Goal: Task Accomplishment & Management: Use online tool/utility

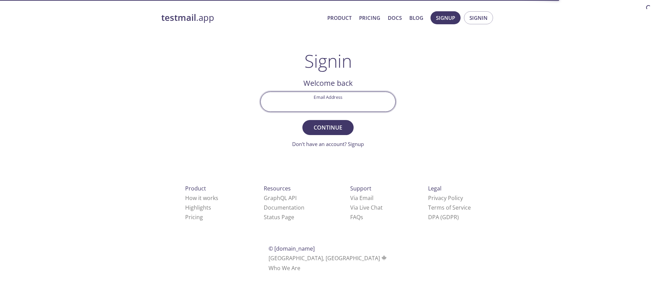
click at [307, 107] on input "Email Address" at bounding box center [328, 101] width 135 height 19
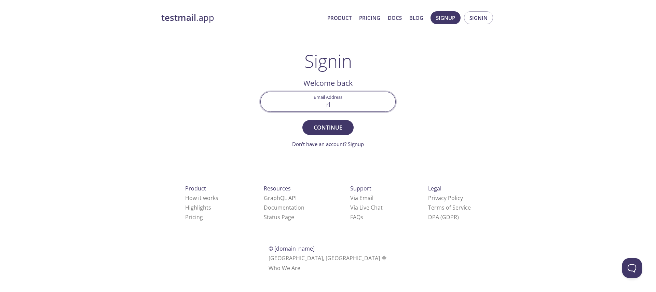
type input "[EMAIL_ADDRESS][DOMAIN_NAME]"
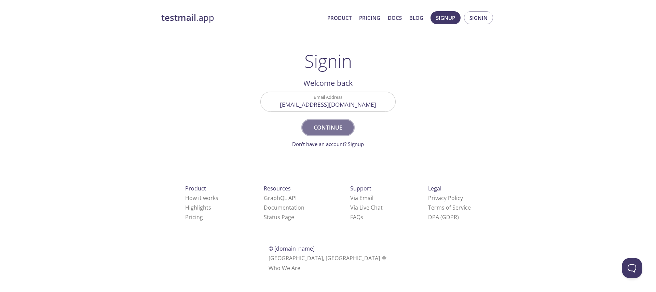
click at [344, 134] on button "Continue" at bounding box center [327, 127] width 51 height 15
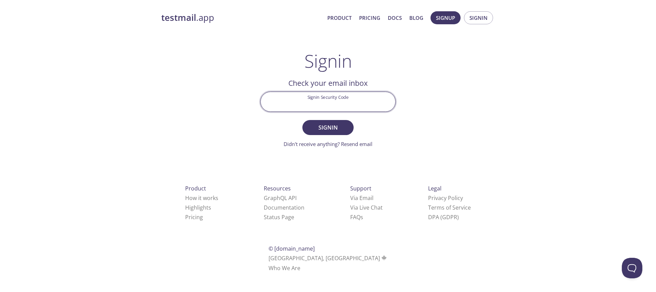
click at [323, 103] on input "Signin Security Code" at bounding box center [328, 101] width 135 height 19
click at [334, 96] on input "Signin Security Code" at bounding box center [328, 101] width 135 height 19
paste input "P9U2WXP"
type input "P9U2WXP"
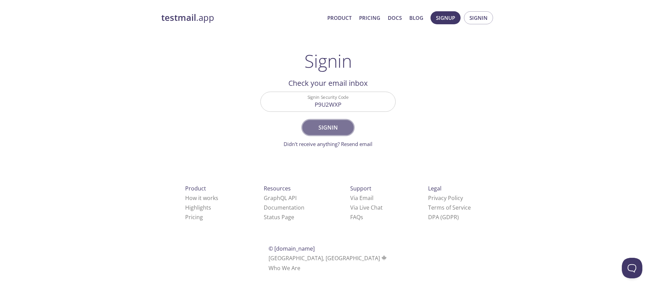
click at [332, 130] on span "Signin" at bounding box center [328, 128] width 36 height 10
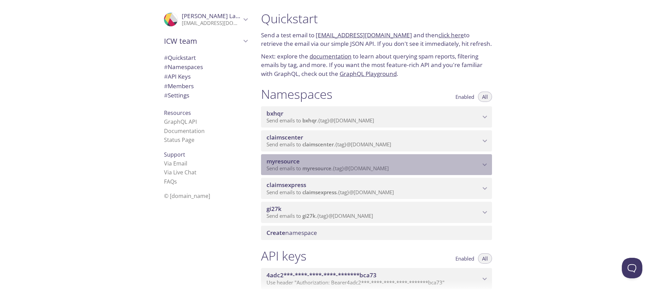
click at [442, 155] on div "myresource Send emails to myresource . {tag} @[DOMAIN_NAME]" at bounding box center [376, 164] width 231 height 21
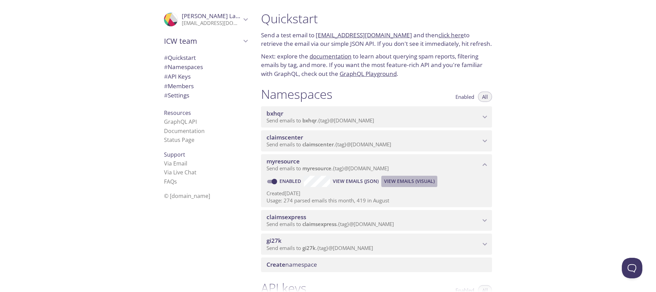
click at [411, 180] on span "View Emails (Visual)" at bounding box center [409, 181] width 51 height 8
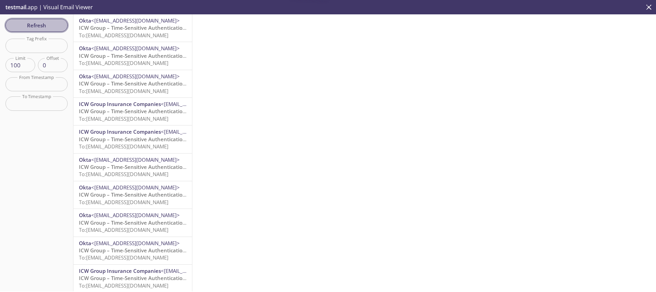
click at [39, 26] on span "Refresh" at bounding box center [36, 25] width 51 height 9
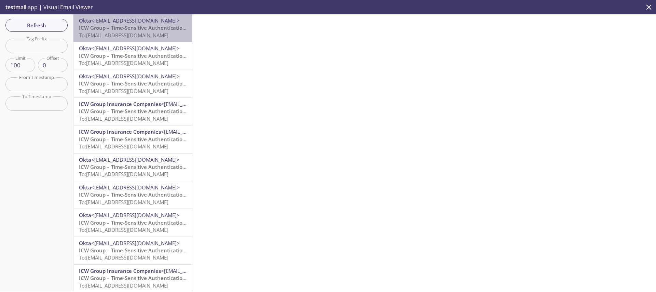
click at [135, 28] on span "ICW Group – Time-Sensitive Authentication Code" at bounding box center [139, 27] width 121 height 7
